Goal: Task Accomplishment & Management: Manage account settings

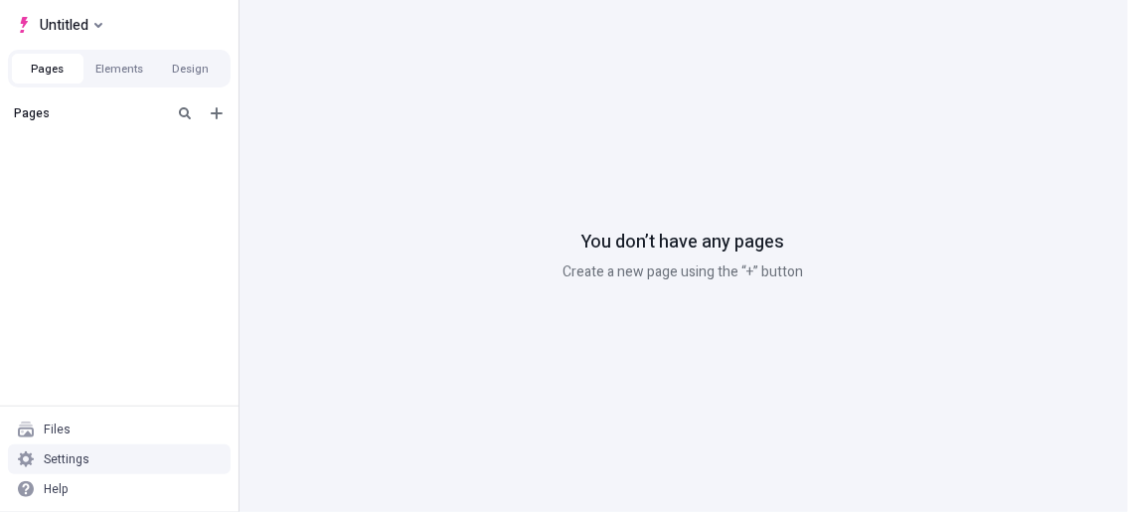
click at [70, 466] on div "Settings" at bounding box center [67, 459] width 46 height 16
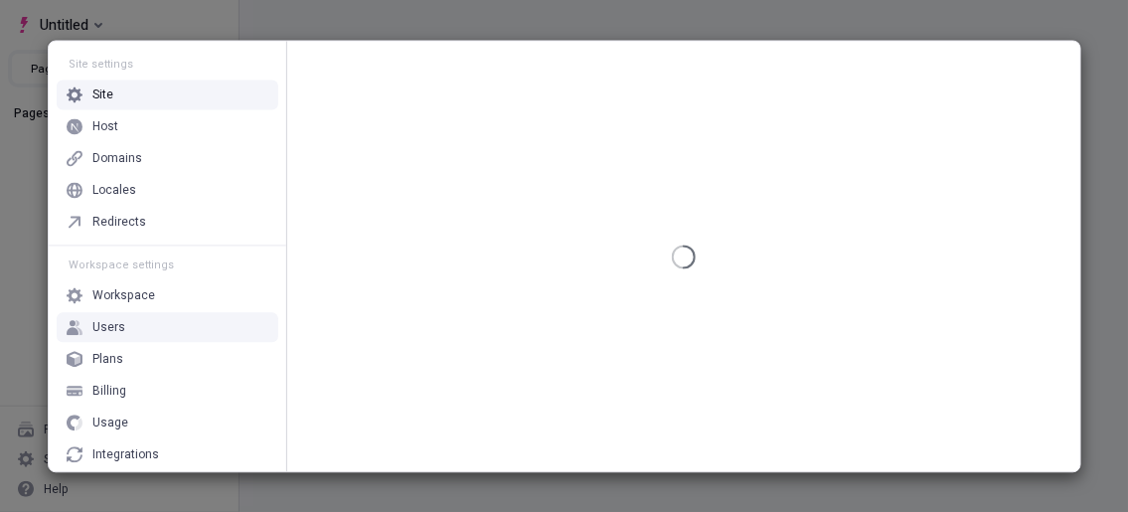
click at [134, 314] on div "Users" at bounding box center [168, 327] width 222 height 30
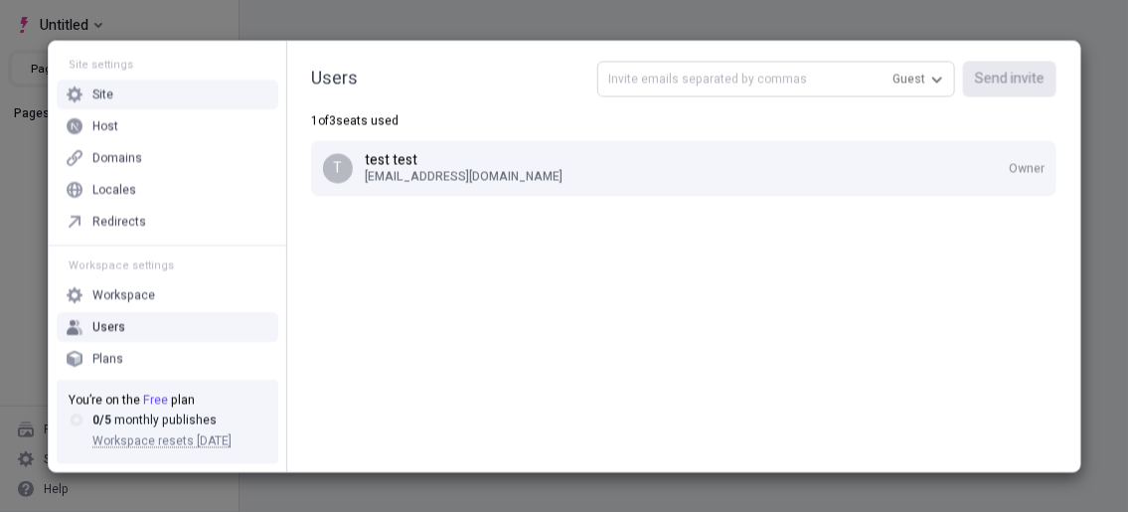
click at [719, 82] on input "text" at bounding box center [776, 79] width 358 height 36
paste input "[EMAIL_ADDRESS][DOMAIN_NAME]"
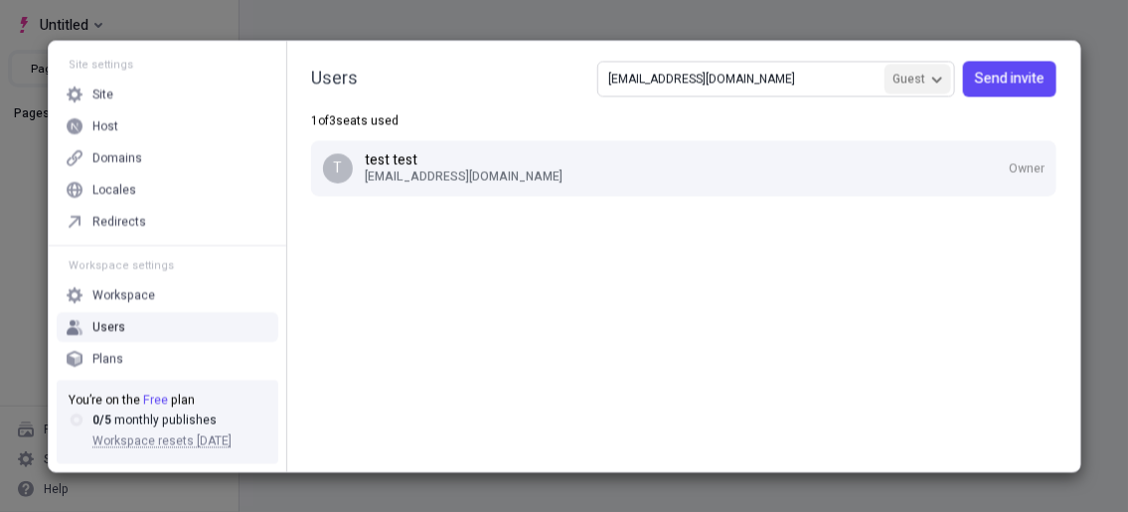
click at [913, 82] on span "Guest" at bounding box center [908, 79] width 33 height 16
type input "[EMAIL_ADDRESS][DOMAIN_NAME]"
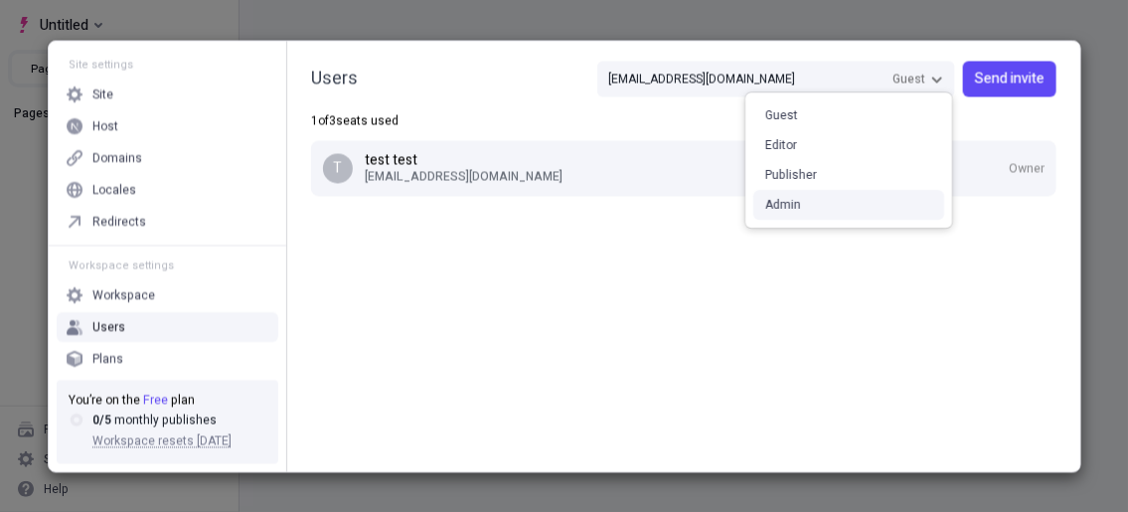
click at [784, 205] on div "Admin" at bounding box center [783, 205] width 36 height 16
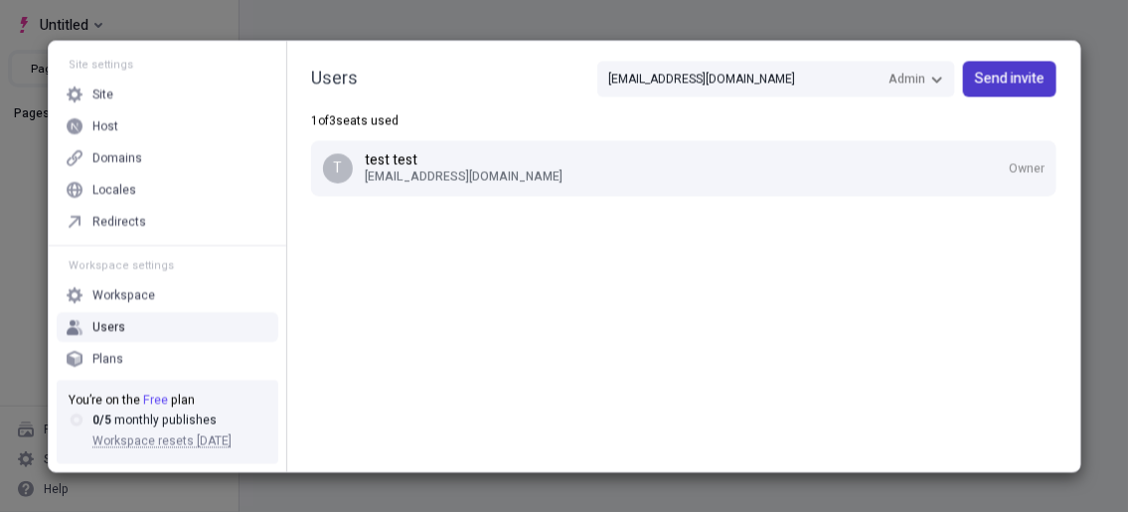
click at [1004, 78] on span "Send invite" at bounding box center [1010, 79] width 70 height 22
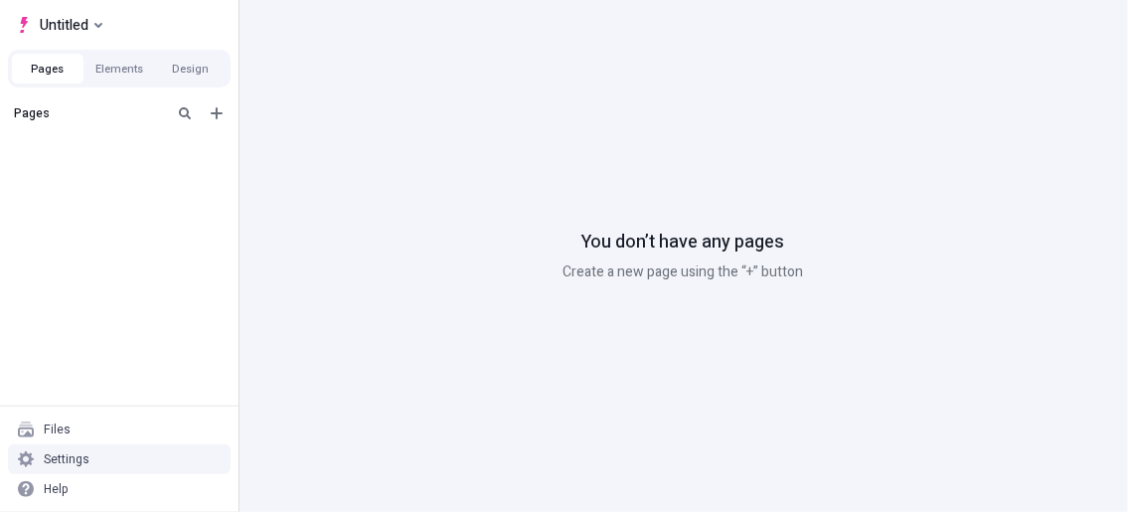
click at [76, 467] on div "Settings" at bounding box center [67, 459] width 46 height 16
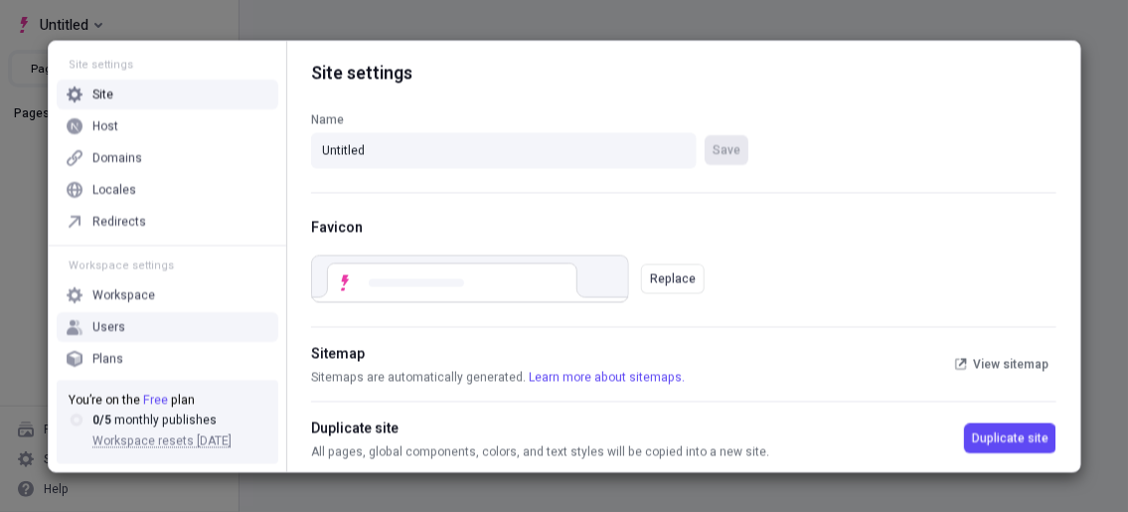
click at [147, 322] on div "Users" at bounding box center [168, 327] width 222 height 30
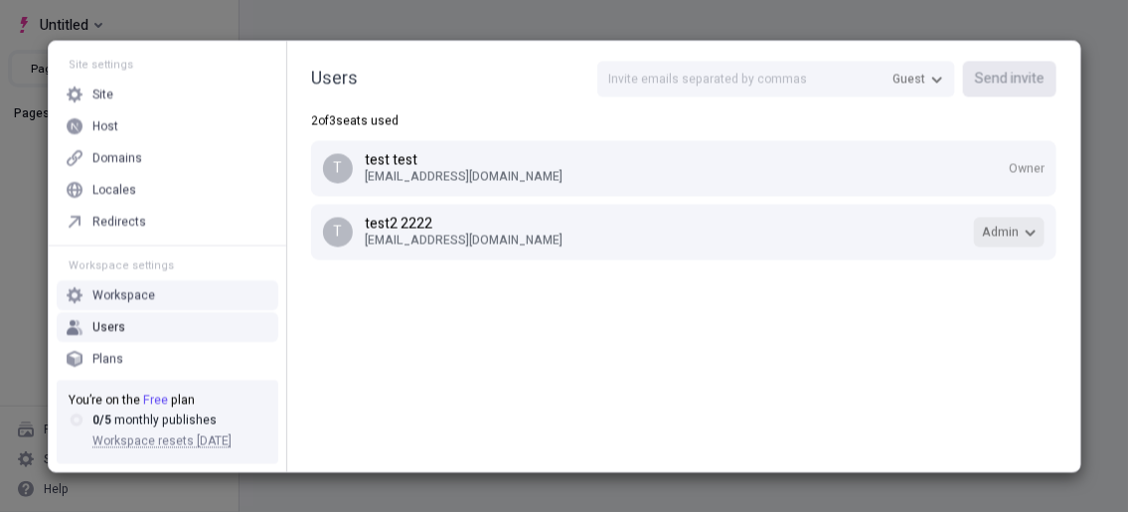
click at [985, 244] on button "Admin" at bounding box center [1009, 232] width 71 height 30
click at [661, 343] on div "Users Guest Send invite 2 of 3 seats used t test test 8c770e5602@webxios.pro Ow…" at bounding box center [683, 256] width 793 height 430
